Goal: Task Accomplishment & Management: Manage account settings

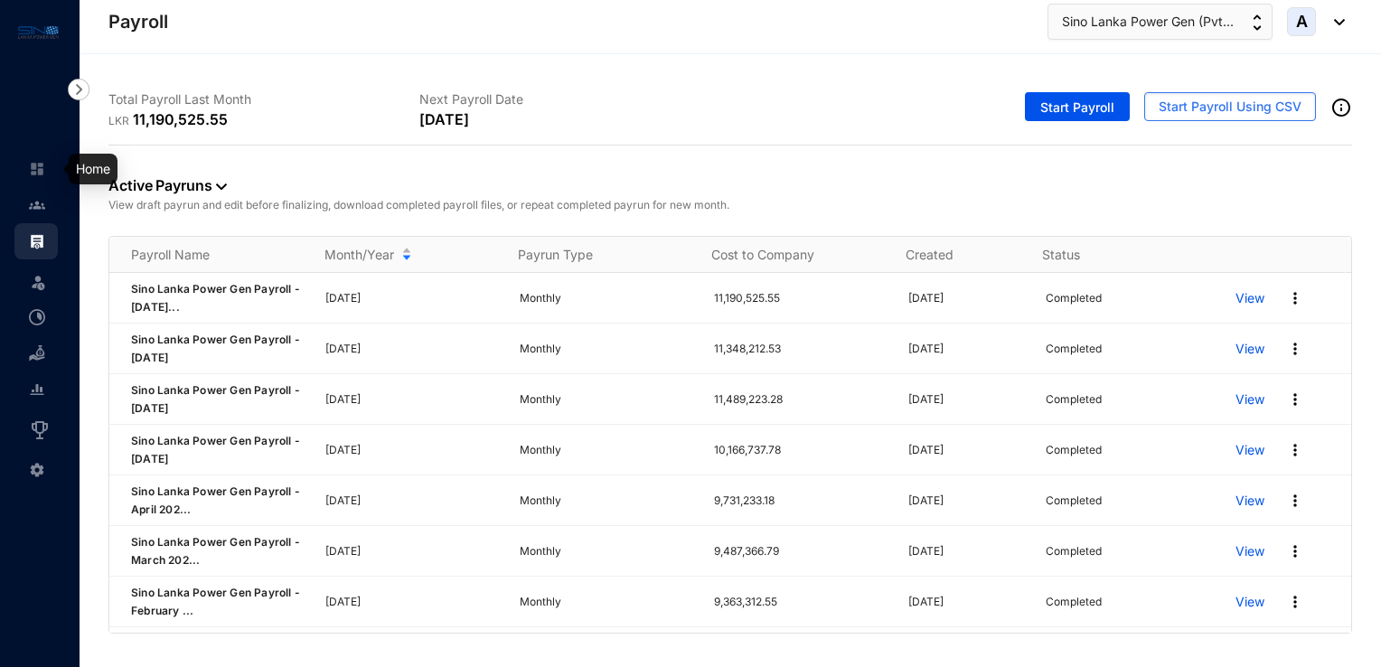
click at [37, 162] on img at bounding box center [37, 169] width 16 height 16
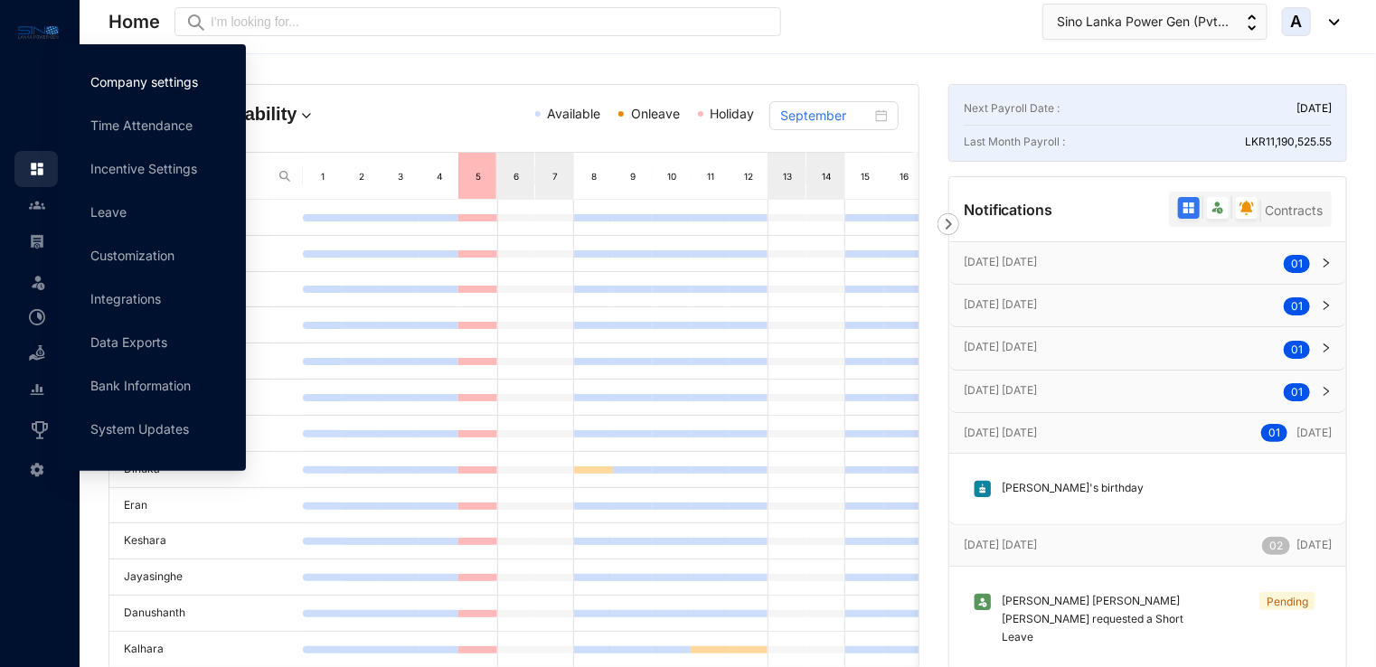
click at [182, 74] on link "Company settings" at bounding box center [144, 81] width 108 height 15
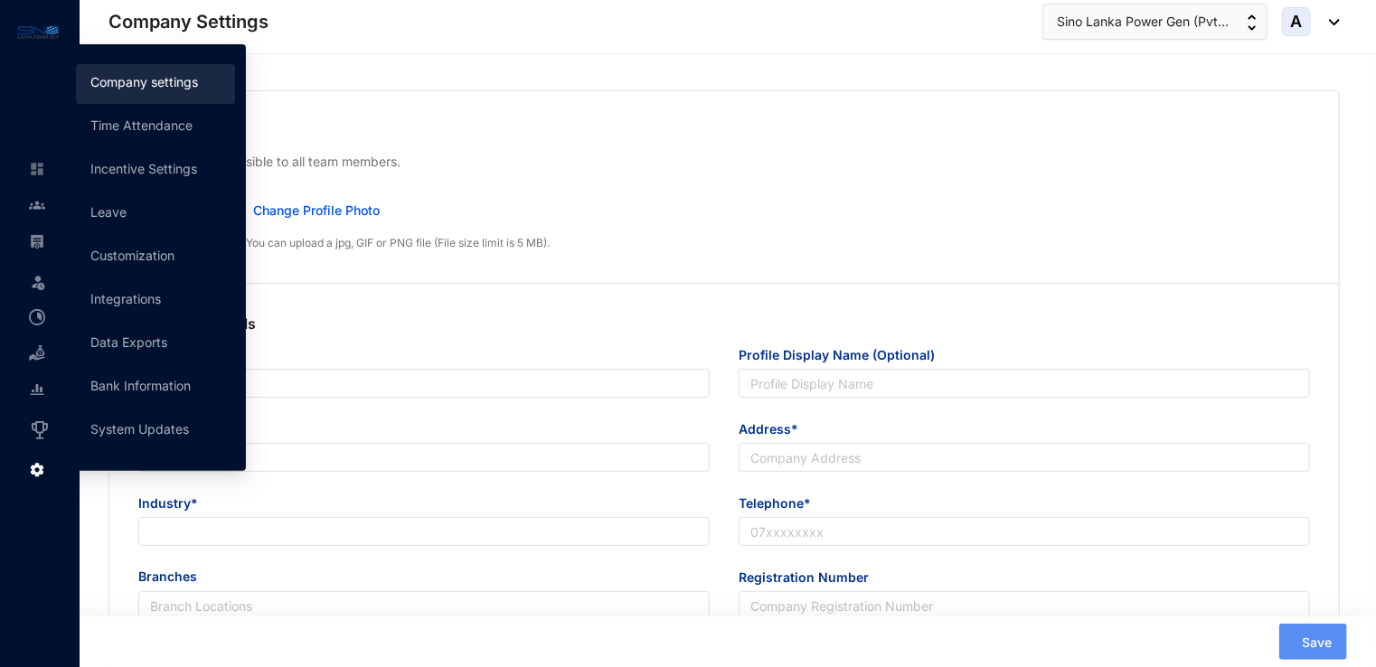
type input "Sino Lanka Power Gen (Pvt) Ltd"
type input "[EMAIL_ADDRESS][DOMAIN_NAME]"
type input "[STREET_ADDRESS]."
type input "0114715020"
type input "B"
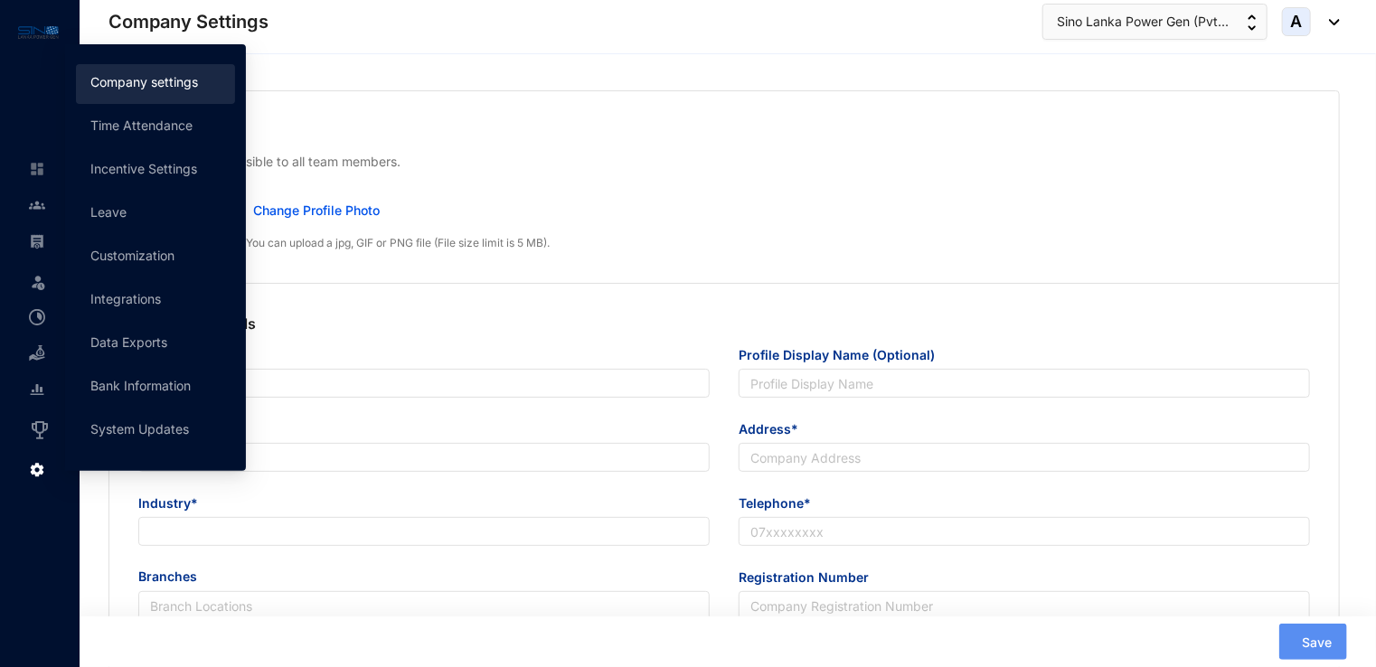
type input "051305"
type input "8"
type input "30"
radio input "true"
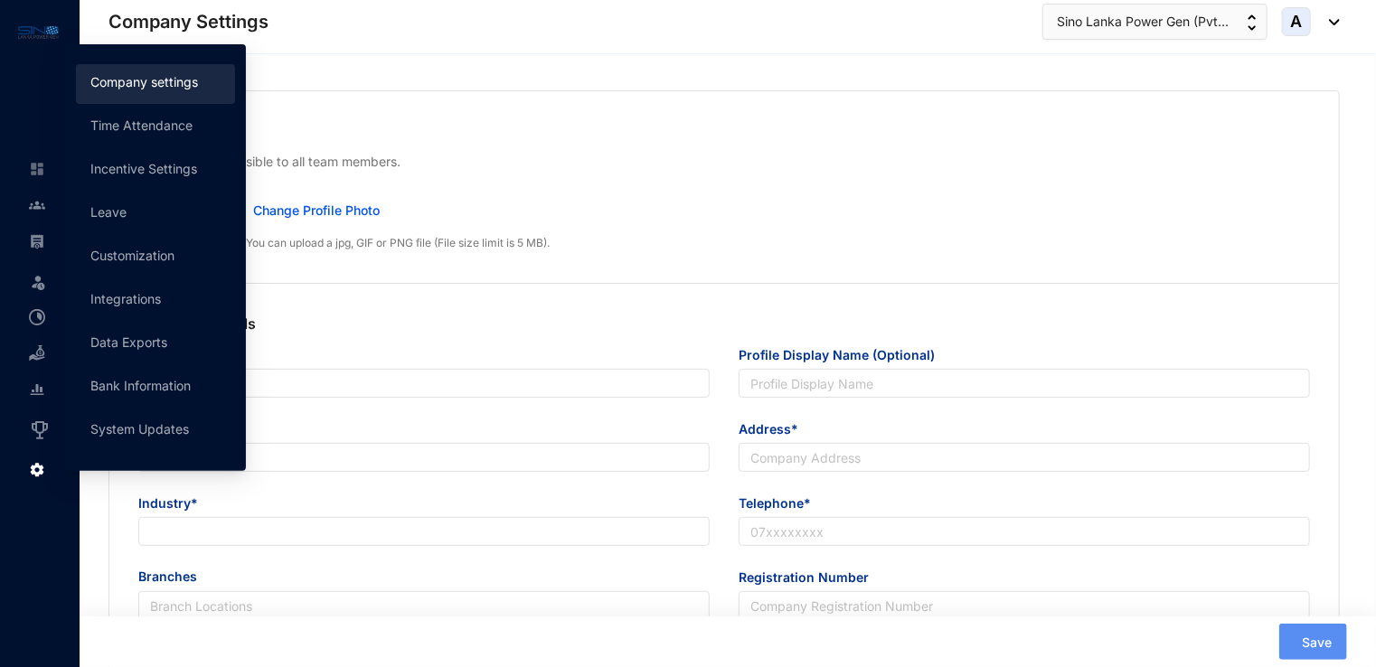
checkbox input "true"
